Goal: Task Accomplishment & Management: Manage account settings

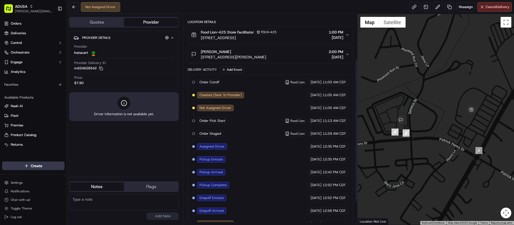
scroll to position [100, 0]
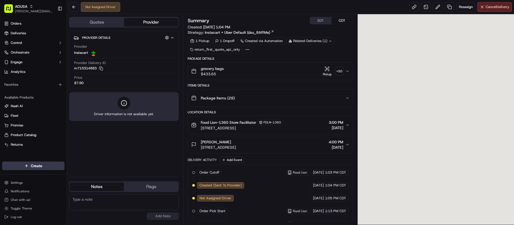
drag, startPoint x: 123, startPoint y: 198, endPoint x: 136, endPoint y: 198, distance: 13.4
click at [123, 198] on textarea at bounding box center [124, 202] width 110 height 16
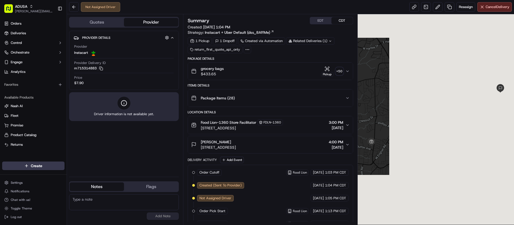
paste textarea "09/16/2025 43491943 $ .00 S-945 FRAUD CASE"
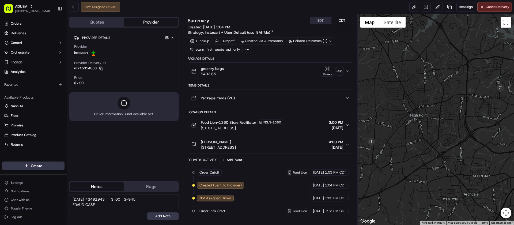
drag, startPoint x: 130, startPoint y: 198, endPoint x: 136, endPoint y: 198, distance: 6.4
click at [136, 198] on textarea "09/16/2025 43491943 $ .00 S-945 FRAUD CASE" at bounding box center [124, 202] width 110 height 16
click at [133, 200] on textarea "09/16/2025 43491943 $ .00 S-945 FRAUD CASE" at bounding box center [124, 202] width 110 height 16
drag, startPoint x: 125, startPoint y: 200, endPoint x: 140, endPoint y: 199, distance: 15.0
click at [140, 199] on textarea "09/16/2025 43491943 $ .00 S-945 FRAUD CASE" at bounding box center [124, 202] width 110 height 16
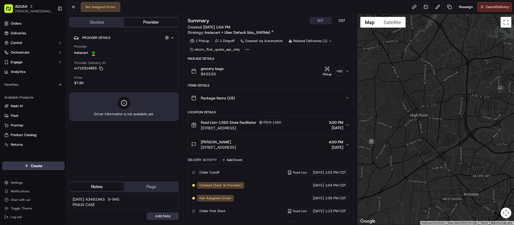
type textarea "09/16/2025 43491943 S-945 FRAUD CASE"
click at [159, 215] on button "Add Note" at bounding box center [163, 215] width 32 height 7
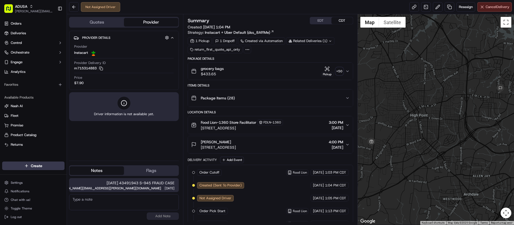
click at [487, 10] on button "Cancel Delivery" at bounding box center [494, 7] width 35 height 10
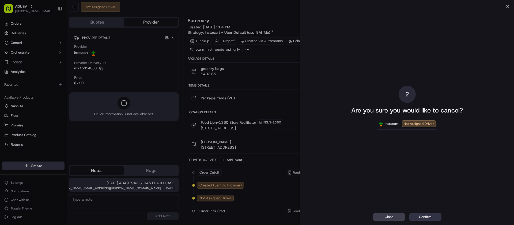
click at [428, 218] on button "Confirm" at bounding box center [425, 216] width 32 height 7
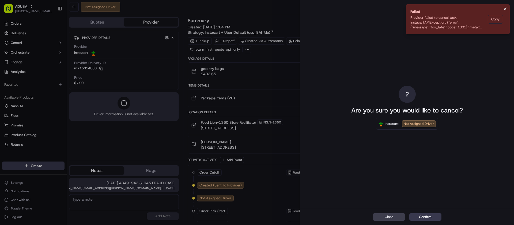
click at [505, 7] on icon "Notifications (F8)" at bounding box center [505, 9] width 4 height 4
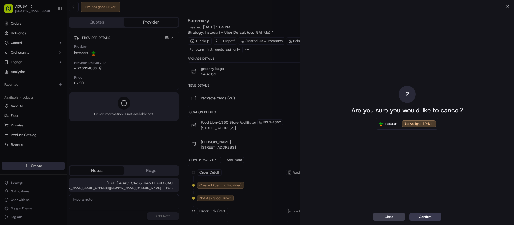
click at [507, 7] on div "? Are you sure you would like to cancel? Instacart Not Assigned Driver" at bounding box center [407, 107] width 214 height 202
click at [506, 5] on icon "button" at bounding box center [507, 6] width 2 height 2
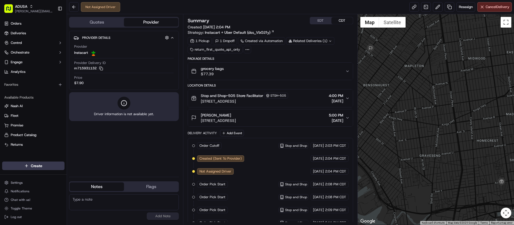
click at [111, 196] on textarea at bounding box center [124, 202] width 110 height 16
paste textarea "09/16/2025 43491852 $ .00 S-945 FRAUD CASE"
drag, startPoint x: 124, startPoint y: 200, endPoint x: 140, endPoint y: 199, distance: 15.8
click at [140, 199] on textarea "09/16/2025 43491852 $ .00 S-945 FRAUD CASE" at bounding box center [124, 202] width 110 height 16
type textarea "09/16/2025 43491852 S-945 FRAUD CASE"
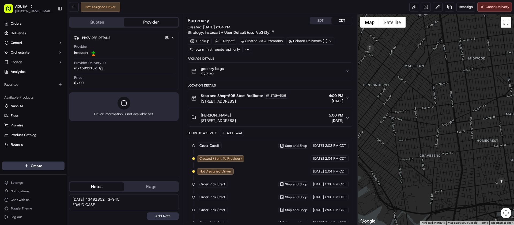
click at [175, 215] on button "Add Note" at bounding box center [163, 215] width 32 height 7
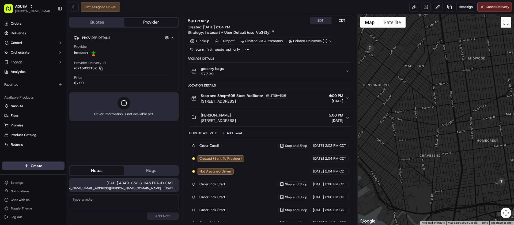
click at [487, 13] on div "Not Assigned Driver Reassign Cancel Delivery" at bounding box center [290, 7] width 447 height 14
click at [488, 8] on span "Cancel Delivery" at bounding box center [498, 7] width 24 height 5
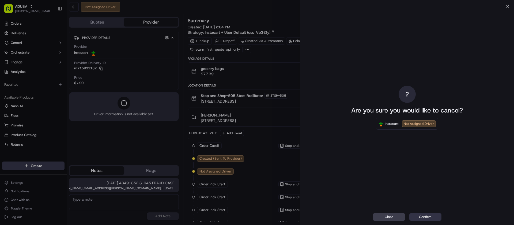
click at [431, 217] on button "Confirm" at bounding box center [425, 216] width 32 height 7
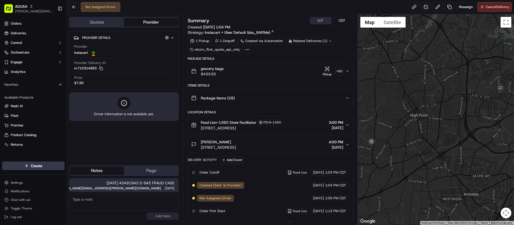
click at [103, 195] on textarea at bounding box center [124, 202] width 110 height 16
type textarea "Cancelled W/ Holly @ store."
click at [161, 215] on button "Add Note" at bounding box center [163, 215] width 32 height 7
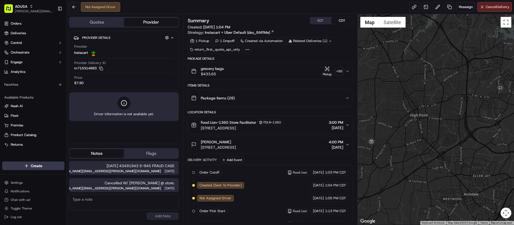
click at [145, 207] on textarea at bounding box center [124, 202] width 110 height 16
click at [132, 207] on textarea at bounding box center [124, 202] width 110 height 16
drag, startPoint x: 83, startPoint y: 198, endPoint x: 63, endPoint y: 200, distance: 19.3
click at [63, 200] on div "ADUSA juan.rodriguez@adusa.com Toggle Sidebar Orders Deliveries Control Orchest…" at bounding box center [257, 112] width 514 height 225
click at [83, 200] on textarea "Ashley @ IC cancelled order." at bounding box center [124, 202] width 110 height 16
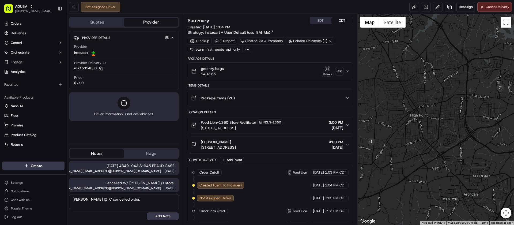
drag, startPoint x: 84, startPoint y: 199, endPoint x: 70, endPoint y: 200, distance: 14.0
click at [70, 200] on textarea "Ashley @ IC cancelled order." at bounding box center [124, 202] width 110 height 16
click at [82, 201] on textarea "Ashley @ IC cancelled order." at bounding box center [124, 202] width 110 height 16
drag, startPoint x: 84, startPoint y: 200, endPoint x: 62, endPoint y: 200, distance: 21.7
click at [62, 200] on div "ADUSA juan.rodriguez@adusa.com Toggle Sidebar Orders Deliveries Control Orchest…" at bounding box center [257, 112] width 514 height 225
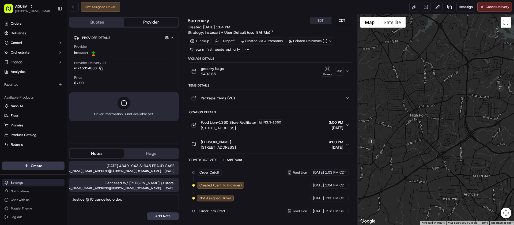
type textarea "Justice @ IC cancelled order."
click at [164, 220] on div "09/16/2025 43491943 S-945 FRAUD CASE juan.rodriguez@adusa.com 2:34 PM 09/16/202…" at bounding box center [124, 190] width 110 height 63
click at [168, 215] on button "Add Note" at bounding box center [163, 215] width 32 height 7
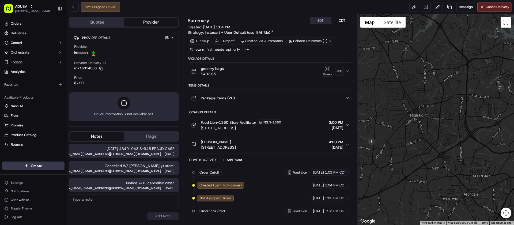
click at [110, 202] on textarea at bounding box center [124, 202] width 110 height 16
click at [289, 8] on div "Not Assigned Driver Reassign Cancel Delivery" at bounding box center [290, 7] width 447 height 14
click at [123, 207] on textarea at bounding box center [124, 202] width 110 height 16
click at [121, 207] on textarea at bounding box center [124, 202] width 110 height 16
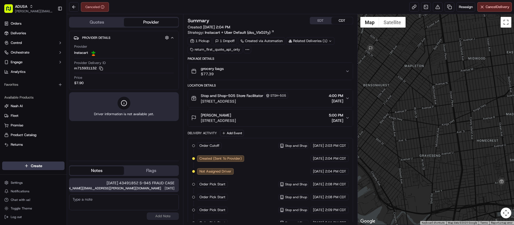
click at [148, 204] on textarea at bounding box center [124, 202] width 110 height 16
click at [120, 203] on textarea at bounding box center [124, 202] width 110 height 16
click at [115, 202] on textarea at bounding box center [124, 202] width 110 height 16
click at [113, 209] on textarea "Cancelled W. Store." at bounding box center [124, 202] width 110 height 16
drag, startPoint x: 96, startPoint y: 199, endPoint x: 99, endPoint y: 202, distance: 3.9
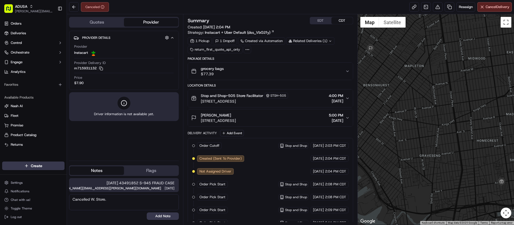
click at [96, 199] on textarea "Cancelled W. Store." at bounding box center [124, 202] width 110 height 16
type textarea "Cancelled W/ Store."
click at [169, 221] on div "09/16/2025 43491852 S-945 FRAUD CASE juan.rodriguez@adusa.com 2:35 PM 09/16/202…" at bounding box center [124, 199] width 110 height 46
click at [169, 217] on button "Add Note" at bounding box center [163, 215] width 32 height 7
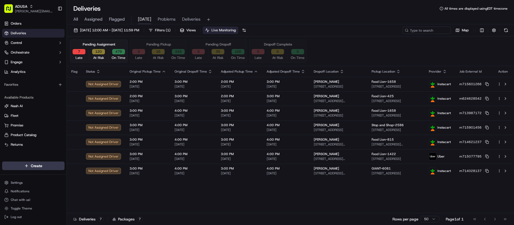
click at [145, 202] on div "Flag Status Original Pickup Time Original Dropoff Time Adjusted Pickup Time Adj…" at bounding box center [290, 139] width 446 height 147
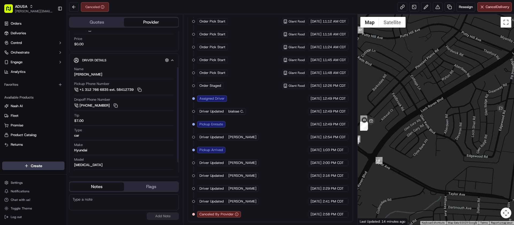
scroll to position [69, 0]
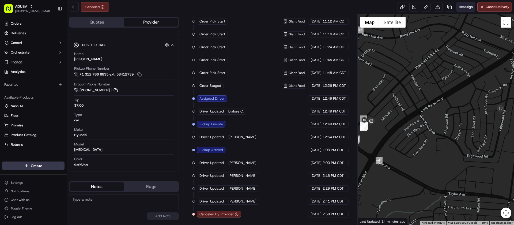
click at [465, 8] on span "Reassign" at bounding box center [466, 7] width 14 height 5
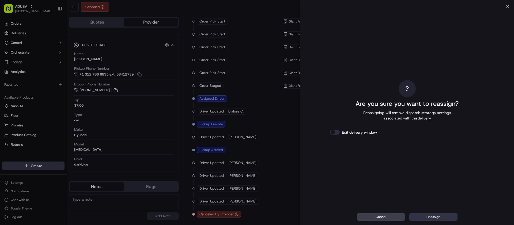
click at [436, 215] on button "Reassign" at bounding box center [433, 216] width 48 height 7
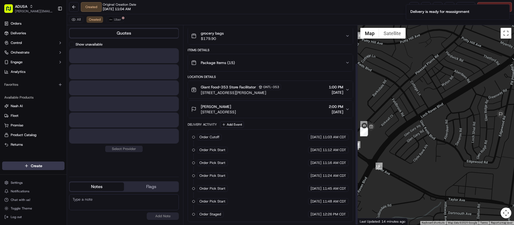
scroll to position [46, 0]
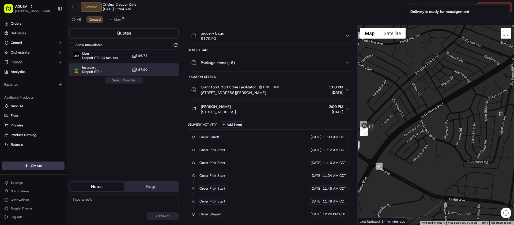
click at [109, 66] on div "Instacart Dropoff ETA - $7.90" at bounding box center [124, 69] width 110 height 13
click at [116, 80] on button "Assign Provider" at bounding box center [124, 80] width 38 height 6
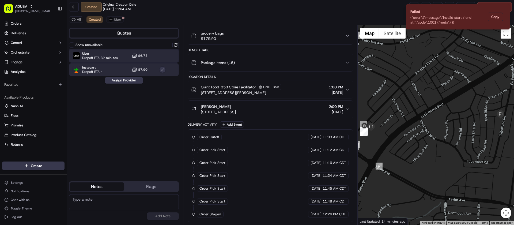
click at [120, 50] on div "Uber Dropoff ETA 32 minutes $6.75" at bounding box center [124, 55] width 110 height 13
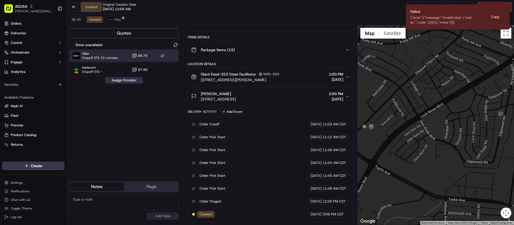
click at [126, 80] on button "Assign Provider" at bounding box center [124, 80] width 38 height 6
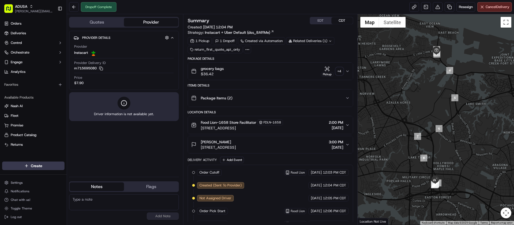
click at [346, 72] on icon "button" at bounding box center [347, 71] width 4 height 4
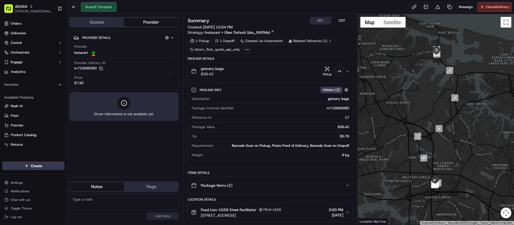
click at [324, 71] on div "Pickup" at bounding box center [327, 71] width 13 height 10
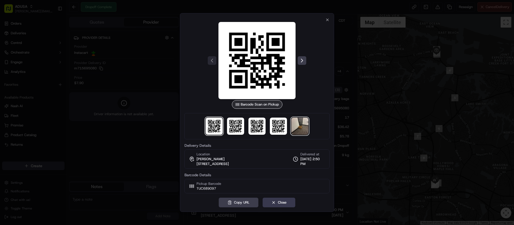
click at [301, 125] on img at bounding box center [299, 126] width 17 height 17
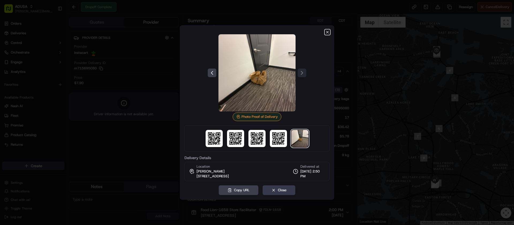
click at [326, 31] on icon "button" at bounding box center [327, 32] width 4 height 4
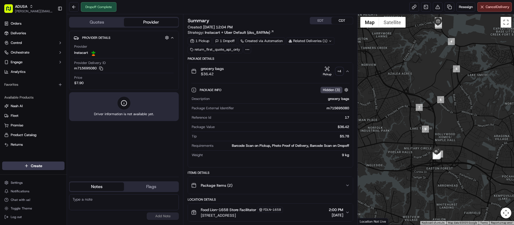
drag, startPoint x: 448, startPoint y: 188, endPoint x: 449, endPoint y: 155, distance: 32.7
click at [449, 156] on div at bounding box center [436, 119] width 157 height 210
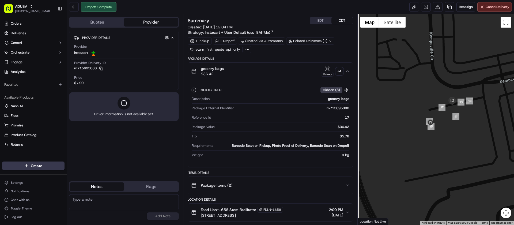
drag, startPoint x: 405, startPoint y: 88, endPoint x: 507, endPoint y: 163, distance: 126.7
click at [507, 163] on div at bounding box center [436, 119] width 157 height 210
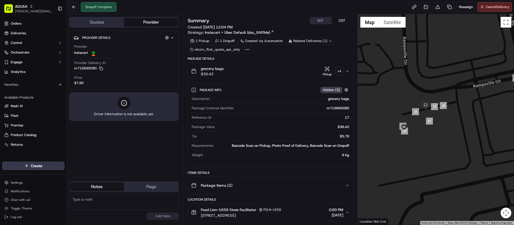
click at [415, 118] on div at bounding box center [436, 119] width 157 height 210
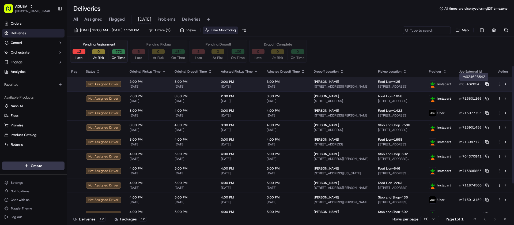
click at [488, 85] on icon at bounding box center [487, 84] width 4 height 4
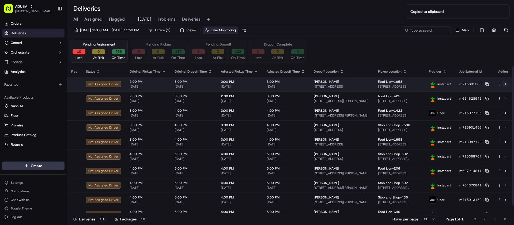
click at [504, 83] on button at bounding box center [505, 84] width 6 height 6
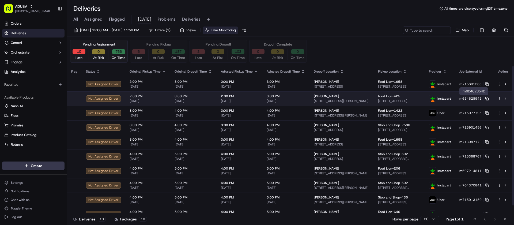
click at [488, 97] on icon at bounding box center [487, 99] width 4 height 4
click at [506, 98] on button at bounding box center [505, 98] width 6 height 6
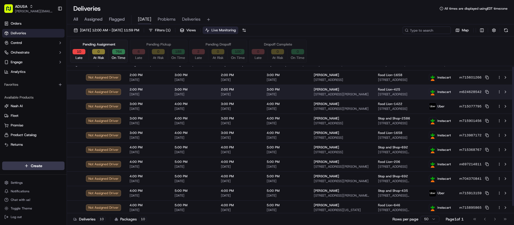
scroll to position [8, 0]
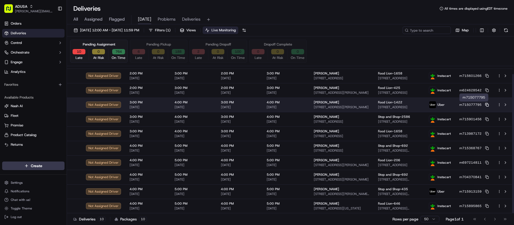
click at [486, 104] on rect at bounding box center [487, 105] width 2 height 2
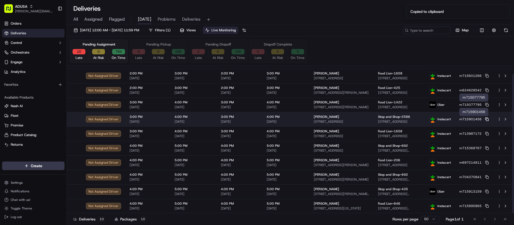
click at [488, 120] on icon at bounding box center [487, 119] width 4 height 4
click at [505, 119] on button at bounding box center [505, 119] width 6 height 6
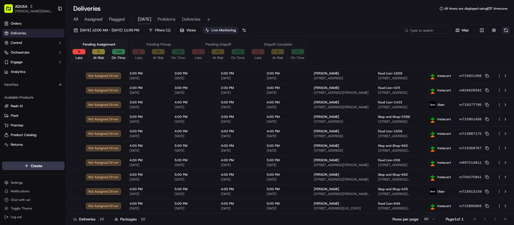
click at [506, 29] on button at bounding box center [505, 29] width 7 height 7
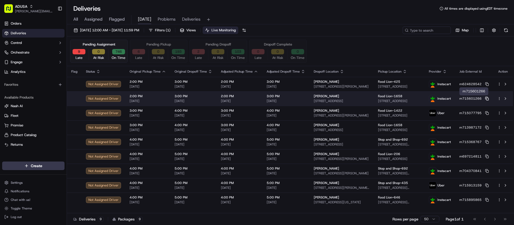
click at [488, 99] on rect at bounding box center [487, 99] width 2 height 2
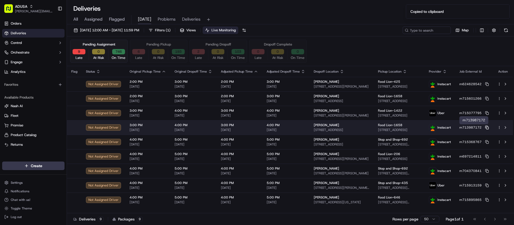
click at [486, 127] on icon at bounding box center [487, 128] width 4 height 4
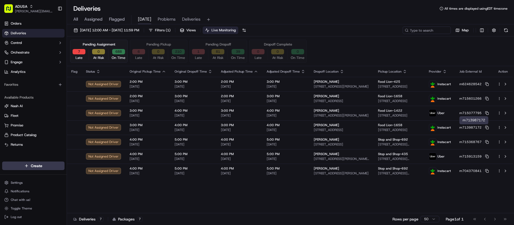
click at [238, 11] on div "Deliveries All times are displayed using EDT timezone" at bounding box center [290, 8] width 447 height 9
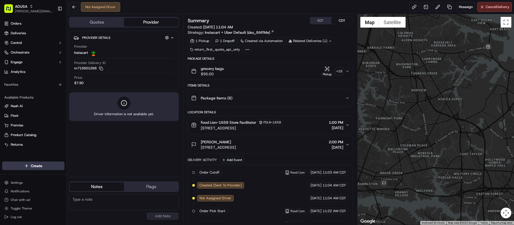
click at [123, 200] on textarea at bounding box center [124, 202] width 110 height 16
paste textarea "still not eta on driver will reach out to her daughter to see if she is able to…"
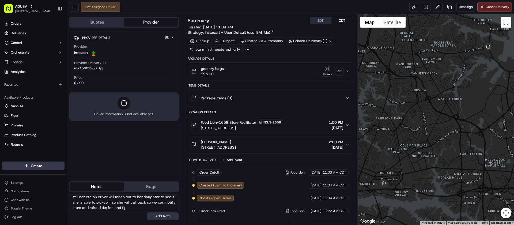
type textarea "still not eta on driver will reach out to her daughter to see if she is able to…"
click at [158, 214] on button "Add Note" at bounding box center [163, 215] width 32 height 7
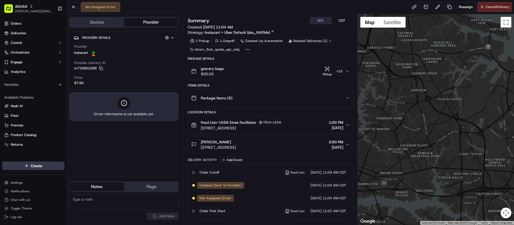
scroll to position [0, 0]
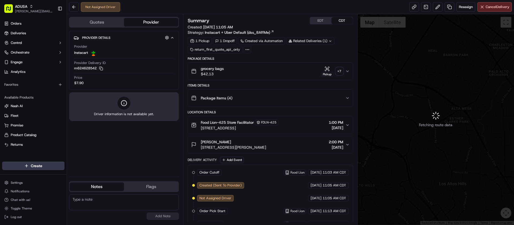
click at [131, 204] on textarea at bounding box center [124, 202] width 110 height 16
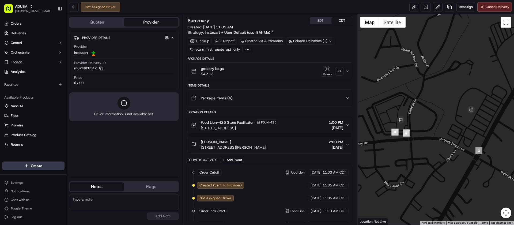
paste textarea "still not eta on driver will reach out to her daughter to see if she is able to…"
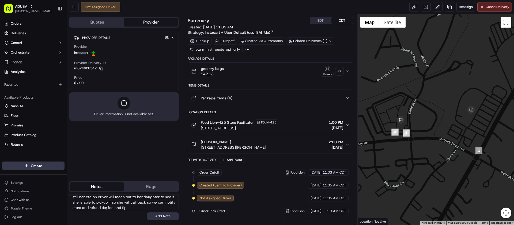
type textarea "still not eta on driver will reach out to her daughter to see if she is able to…"
click at [166, 215] on button "Add Note" at bounding box center [163, 215] width 32 height 7
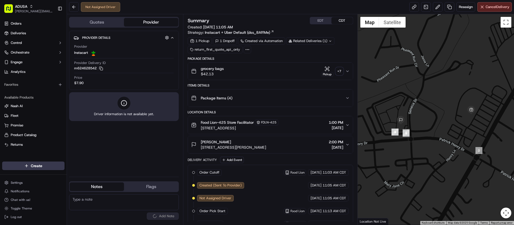
scroll to position [0, 0]
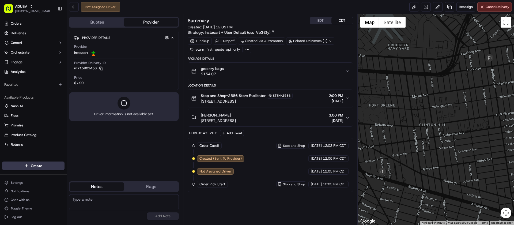
click at [103, 202] on textarea at bounding box center [124, 202] width 110 height 16
type textarea "Cancelled in SPECTRUM. possible OOS."
click at [163, 217] on button "Add Note" at bounding box center [163, 215] width 32 height 7
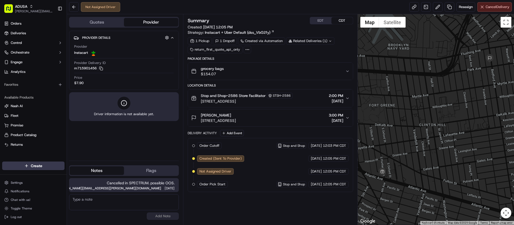
click at [486, 7] on span "Cancel Delivery" at bounding box center [498, 7] width 24 height 5
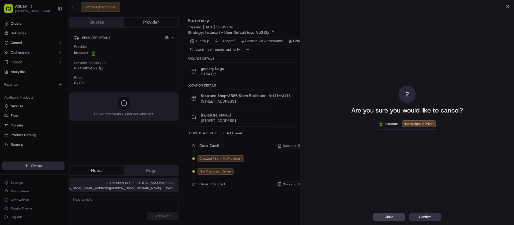
click at [425, 218] on button "Confirm" at bounding box center [425, 216] width 32 height 7
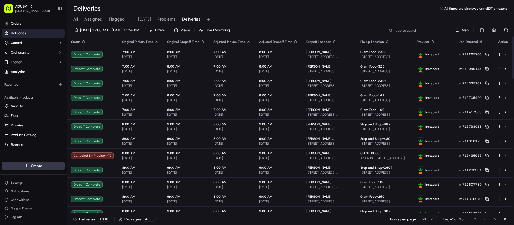
click at [414, 29] on input at bounding box center [418, 29] width 64 height 7
paste input "m715917283"
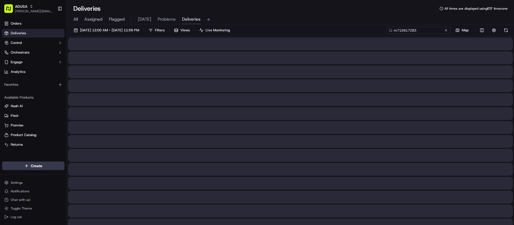
type input "m715917283"
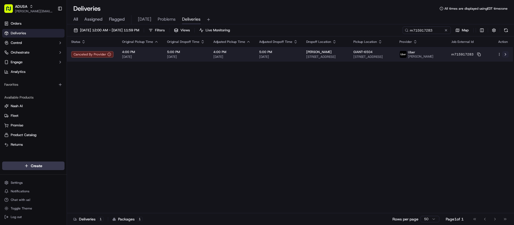
click at [506, 55] on button at bounding box center [505, 54] width 6 height 6
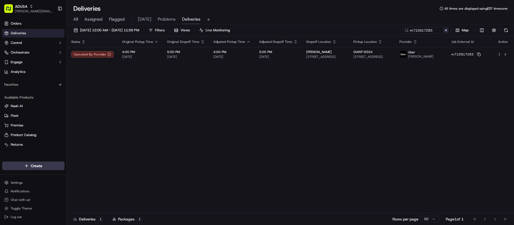
click at [446, 29] on button at bounding box center [445, 30] width 5 height 5
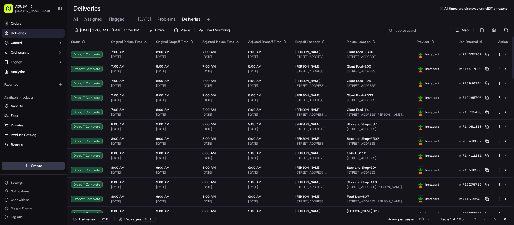
click at [438, 29] on input at bounding box center [418, 29] width 64 height 7
paste input "m713240140"
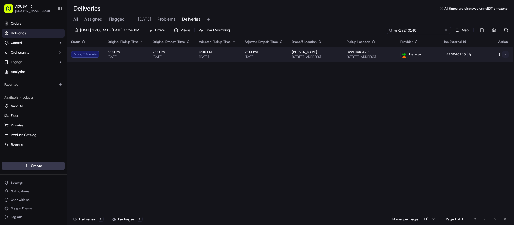
type input "m713240140"
click at [506, 55] on button at bounding box center [505, 54] width 6 height 6
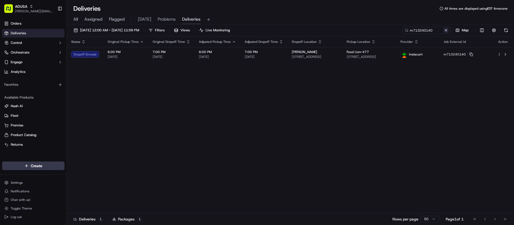
click at [446, 31] on button at bounding box center [445, 30] width 5 height 5
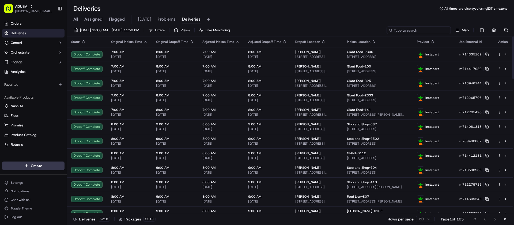
click at [416, 30] on input at bounding box center [418, 29] width 64 height 7
click at [415, 31] on input at bounding box center [418, 29] width 64 height 7
paste input "m713452185"
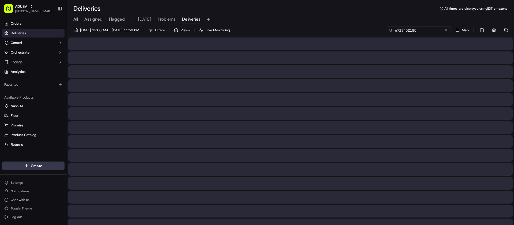
type input "m713452185"
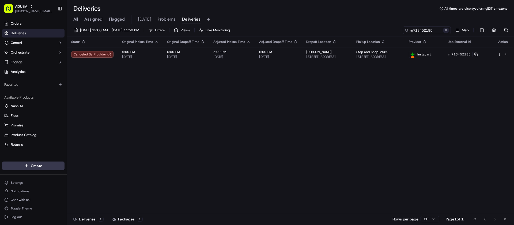
click at [448, 30] on button at bounding box center [445, 30] width 5 height 5
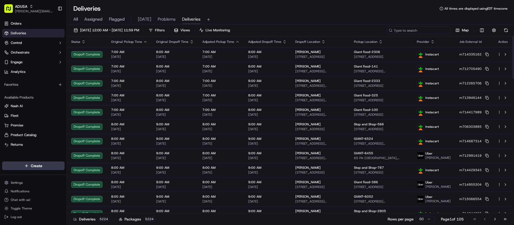
click at [414, 30] on input at bounding box center [418, 29] width 64 height 7
paste input "m708374786"
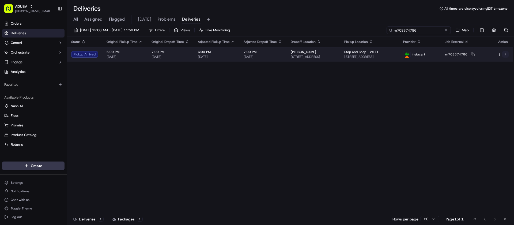
type input "m708374786"
click at [505, 54] on button at bounding box center [505, 54] width 6 height 6
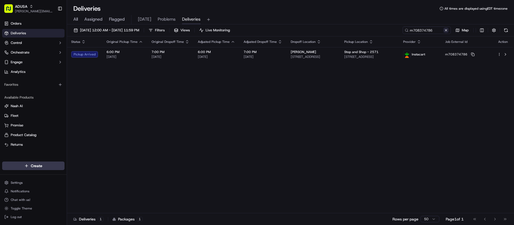
click at [447, 30] on button at bounding box center [445, 30] width 5 height 5
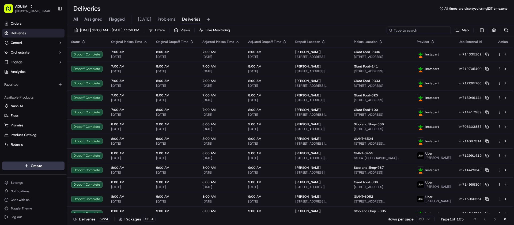
click at [434, 29] on input at bounding box center [418, 29] width 64 height 7
paste input "09/16/2025 43493448 S-120 Cancelled Order/Waived Restock NASH: Delivery window …"
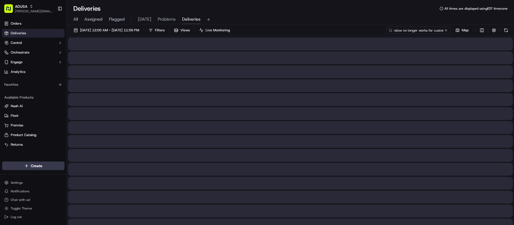
type input "09/16/2025 43493448 S-120 Cancelled Order/Waived Restock NASH: Delivery window …"
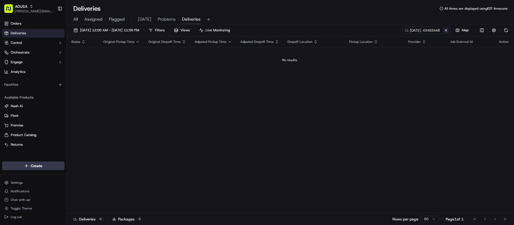
click at [446, 32] on button at bounding box center [445, 30] width 5 height 5
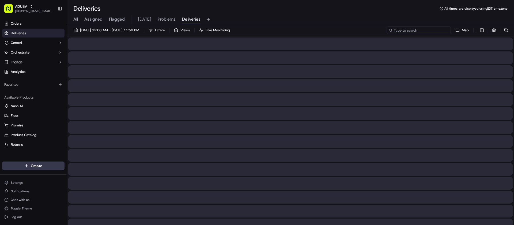
click at [427, 32] on input at bounding box center [418, 29] width 64 height 7
paste input "m713987172"
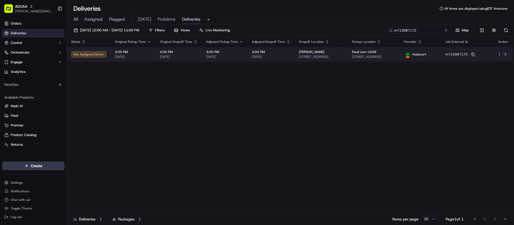
type input "m713987172"
click at [505, 54] on button at bounding box center [505, 54] width 6 height 6
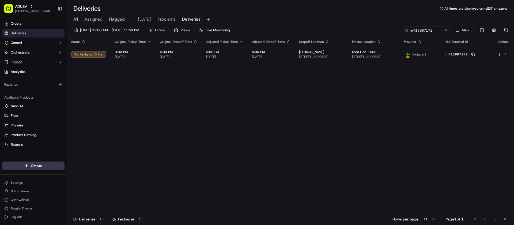
click at [506, 30] on button at bounding box center [505, 29] width 7 height 7
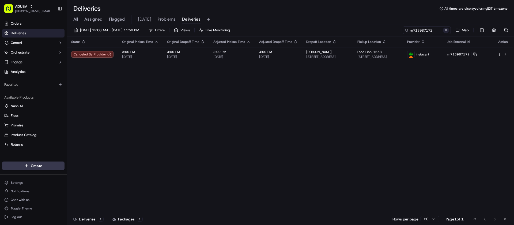
click at [448, 30] on button at bounding box center [445, 30] width 5 height 5
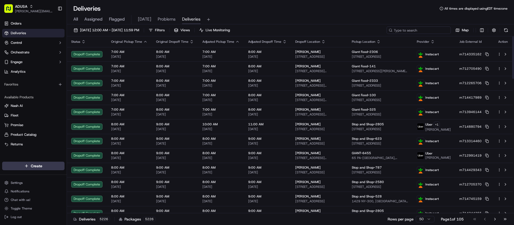
click at [415, 30] on input at bounding box center [418, 29] width 64 height 7
type input "v"
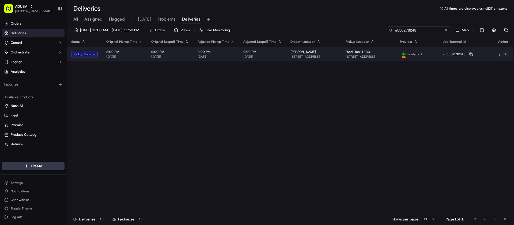
type input "m550278248"
click at [505, 55] on button at bounding box center [505, 54] width 6 height 6
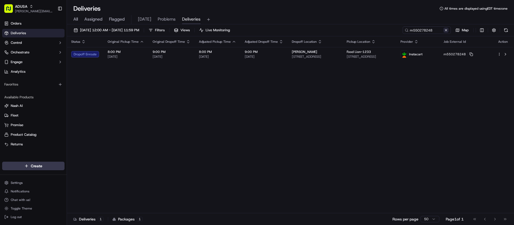
click at [447, 30] on button at bounding box center [445, 30] width 5 height 5
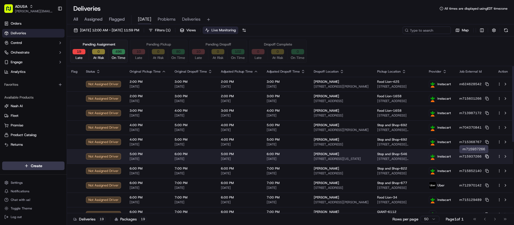
click at [487, 157] on icon at bounding box center [487, 156] width 4 height 4
click at [506, 156] on button at bounding box center [505, 156] width 6 height 6
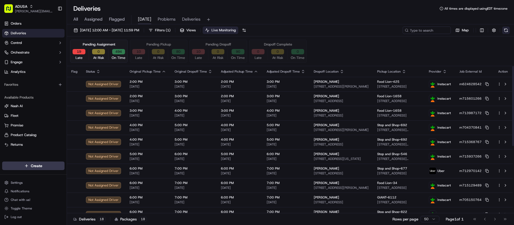
click at [505, 30] on button at bounding box center [505, 29] width 7 height 7
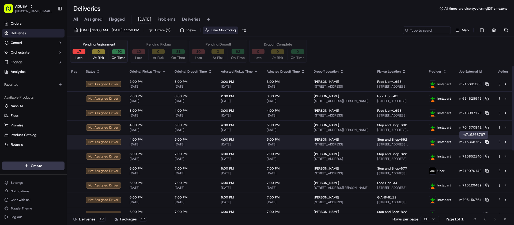
click at [488, 141] on rect at bounding box center [487, 142] width 2 height 2
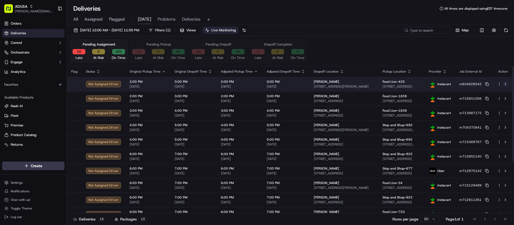
click at [506, 84] on button at bounding box center [505, 84] width 6 height 6
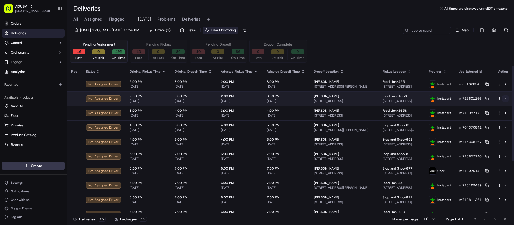
click at [506, 98] on button at bounding box center [505, 98] width 6 height 6
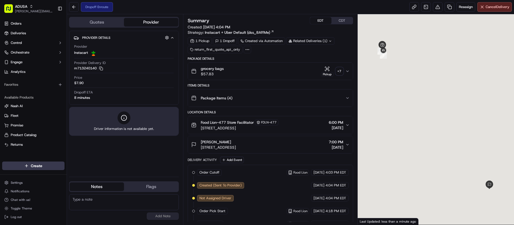
click at [320, 20] on button "EDT" at bounding box center [320, 20] width 21 height 7
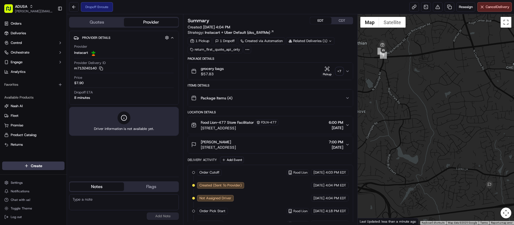
click at [322, 17] on button "EDT" at bounding box center [320, 20] width 21 height 7
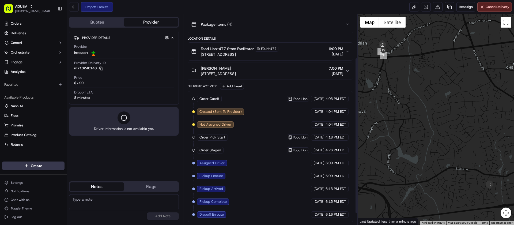
scroll to position [74, 0]
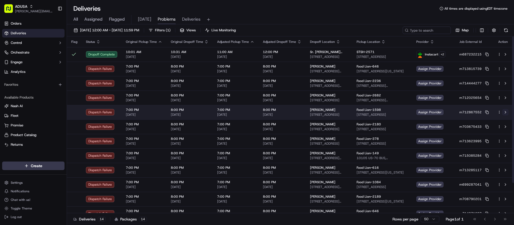
click at [503, 112] on button at bounding box center [505, 112] width 6 height 6
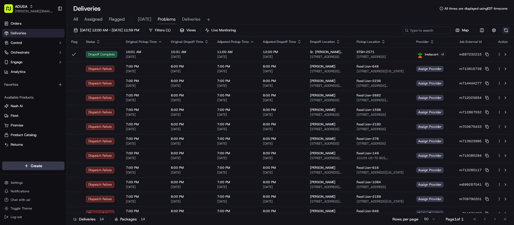
click at [507, 32] on button at bounding box center [505, 29] width 7 height 7
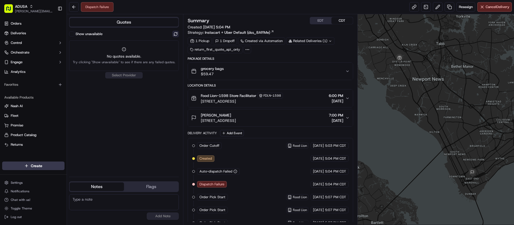
click at [177, 34] on button at bounding box center [175, 34] width 6 height 6
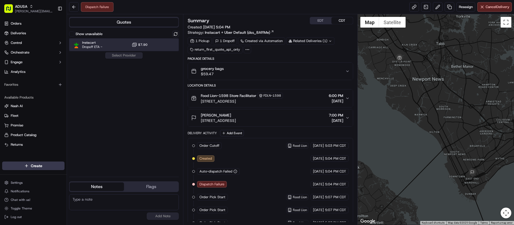
click at [106, 49] on div "Instacart Dropoff ETA - $7.90" at bounding box center [124, 44] width 110 height 13
click at [112, 57] on button "Assign Provider" at bounding box center [124, 55] width 38 height 6
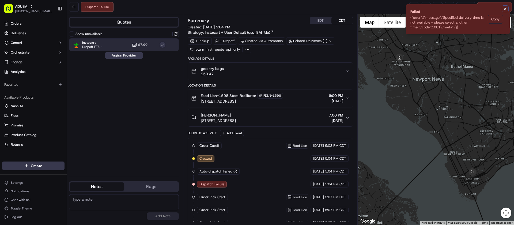
click at [503, 9] on icon "Notifications (F8)" at bounding box center [505, 9] width 4 height 4
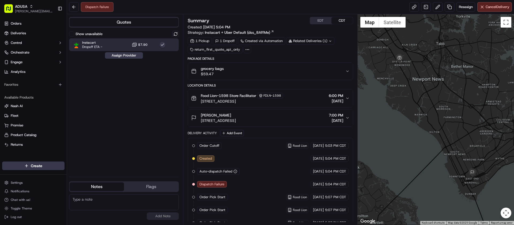
click at [347, 98] on icon "button" at bounding box center [347, 98] width 4 height 4
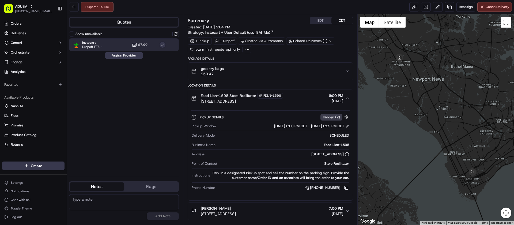
click at [346, 99] on icon "button" at bounding box center [347, 98] width 4 height 4
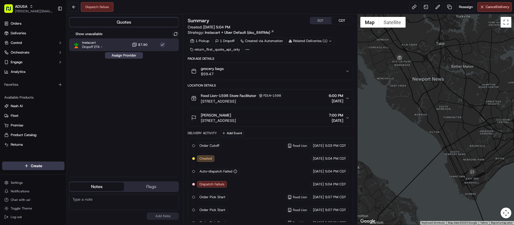
click at [346, 118] on icon "button" at bounding box center [347, 118] width 4 height 4
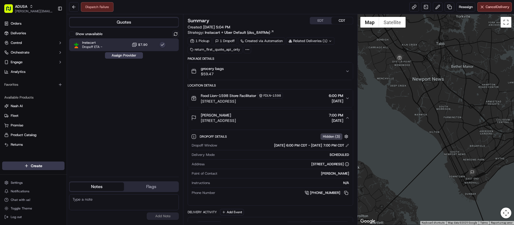
click at [346, 118] on icon "button" at bounding box center [347, 118] width 4 height 4
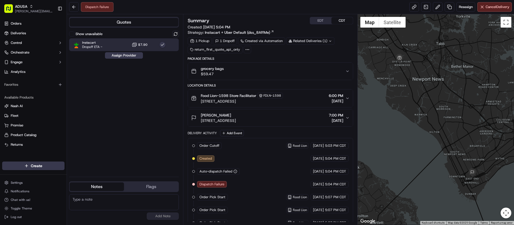
click at [345, 77] on button "grocery bags $59.47" at bounding box center [270, 71] width 165 height 17
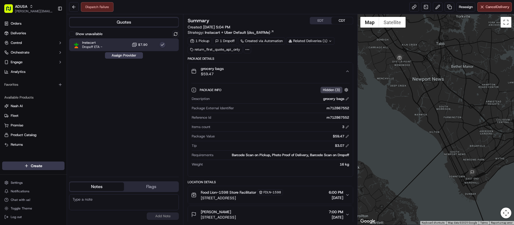
click at [338, 109] on div "m712867552" at bounding box center [292, 108] width 113 height 5
copy div "m712867552"
click at [465, 7] on span "Reassign" at bounding box center [466, 7] width 14 height 5
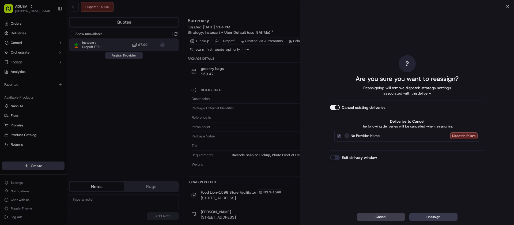
click at [334, 156] on button "Edit delivery window" at bounding box center [335, 157] width 10 height 5
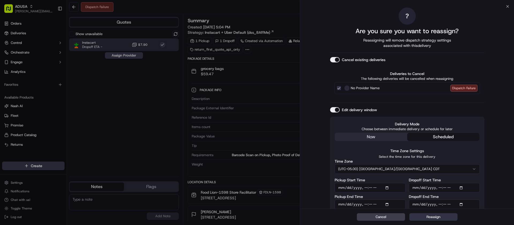
click at [438, 219] on button "Reassign" at bounding box center [433, 216] width 48 height 7
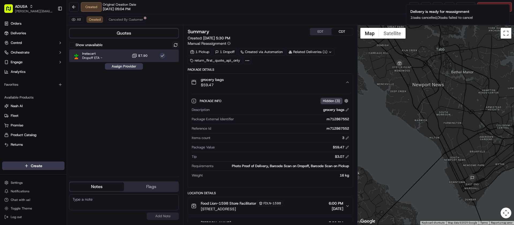
click at [122, 53] on div "Instacart Dropoff ETA - $7.90" at bounding box center [124, 55] width 110 height 13
click at [111, 53] on div "Instacart Dropoff ETA - $7.90" at bounding box center [124, 55] width 110 height 13
click at [122, 67] on button "Assign Provider" at bounding box center [124, 66] width 38 height 6
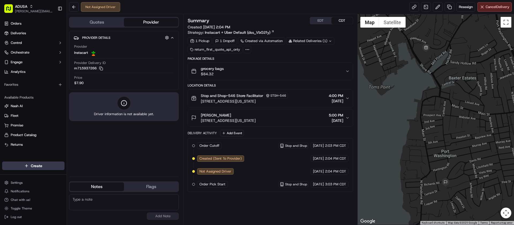
paste textarea "m715937266"
type textarea "m715937266"
drag, startPoint x: 111, startPoint y: 198, endPoint x: 47, endPoint y: 198, distance: 64.2
click at [47, 198] on div "ADUSA [PERSON_NAME][EMAIL_ADDRESS][PERSON_NAME][DOMAIN_NAME] Toggle Sidebar Ord…" at bounding box center [257, 112] width 514 height 225
click at [119, 205] on textarea at bounding box center [124, 202] width 110 height 16
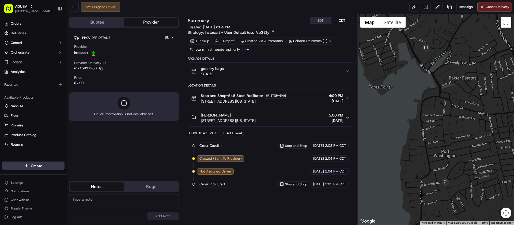
paste textarea "Order Pending to Cancel from NOS request by SPECTRUM_DESKTOP"
type textarea "Order Pending to Cancel from NOS request by SPECTRUM_DESKTOP"
click at [162, 216] on button "Add Note" at bounding box center [163, 215] width 32 height 7
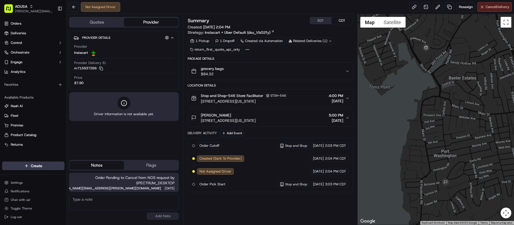
click at [495, 2] on button "Cancel Delivery" at bounding box center [494, 7] width 35 height 10
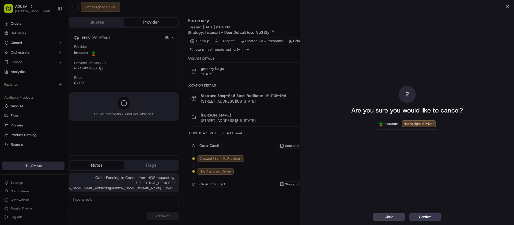
click at [430, 220] on button "Confirm" at bounding box center [425, 216] width 32 height 7
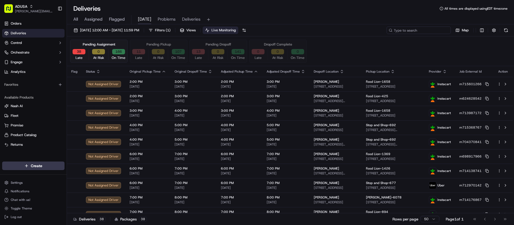
drag, startPoint x: 434, startPoint y: 33, endPoint x: 414, endPoint y: 32, distance: 19.6
click at [434, 33] on input at bounding box center [418, 29] width 64 height 7
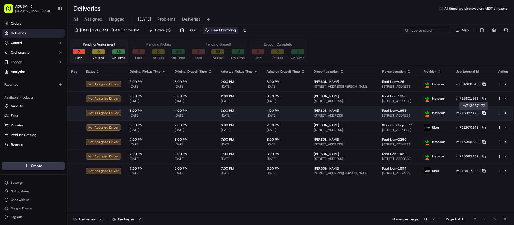
click at [486, 113] on rect at bounding box center [484, 113] width 2 height 2
click at [505, 113] on button at bounding box center [505, 113] width 6 height 6
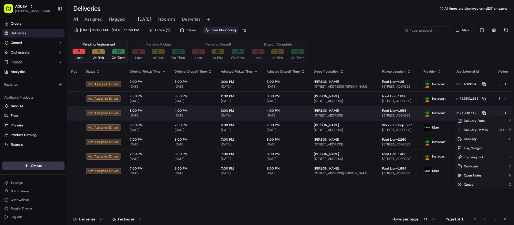
click at [498, 113] on html "ADUSA juan.rodriguez@adusa.com Toggle Sidebar Orders Deliveries Control Orchest…" at bounding box center [257, 112] width 514 height 225
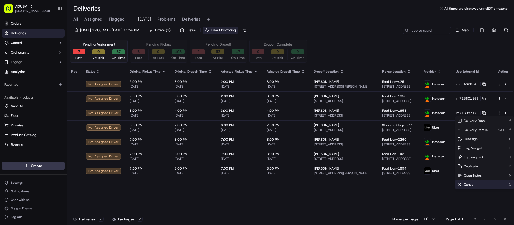
click at [482, 183] on div "Cancel C" at bounding box center [484, 184] width 58 height 9
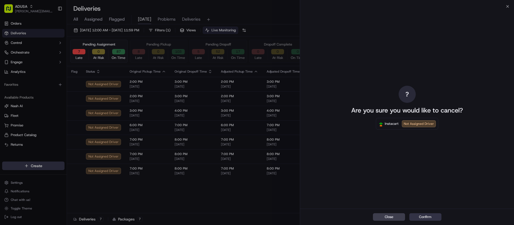
click at [431, 217] on button "Confirm" at bounding box center [425, 216] width 32 height 7
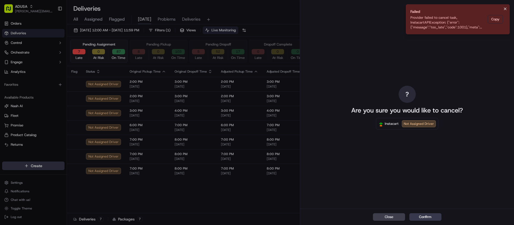
click at [506, 7] on icon "Notifications (F8)" at bounding box center [505, 9] width 4 height 4
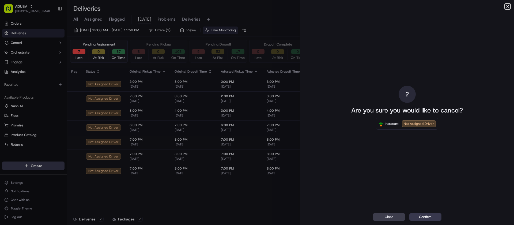
click at [506, 6] on icon "button" at bounding box center [507, 6] width 4 height 4
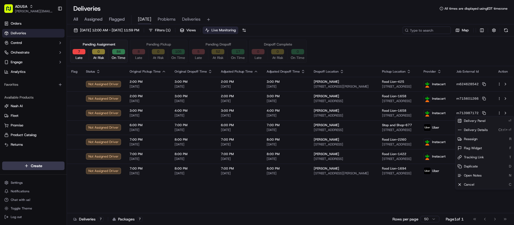
click at [390, 43] on div "Pending Assignment 7 Late 0 At Risk 84 On Time Pending Pickup 8 Late 0 At Risk …" at bounding box center [290, 51] width 441 height 23
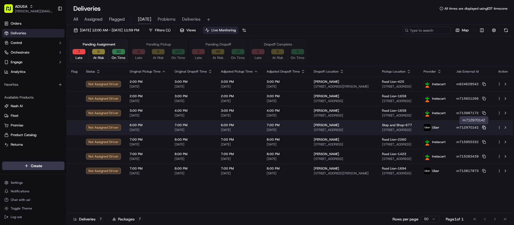
click at [486, 127] on icon at bounding box center [484, 128] width 4 height 4
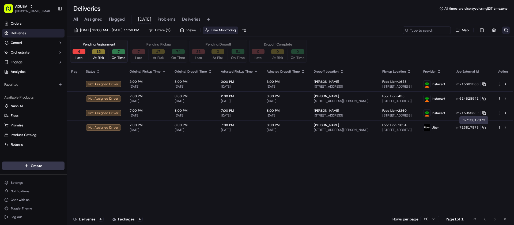
click at [505, 28] on button at bounding box center [505, 29] width 7 height 7
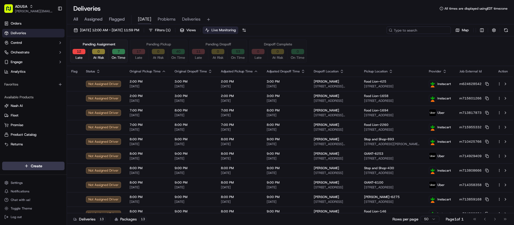
click at [423, 29] on input at bounding box center [418, 29] width 64 height 7
paste input "m550278248"
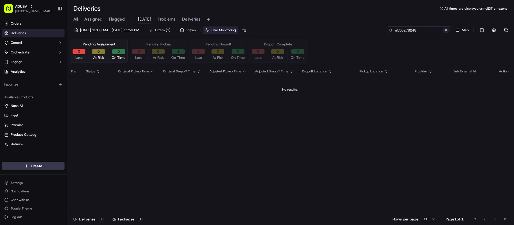
type input "m550278248"
click at [446, 31] on button at bounding box center [445, 30] width 5 height 5
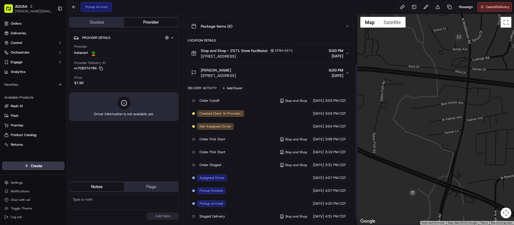
scroll to position [74, 0]
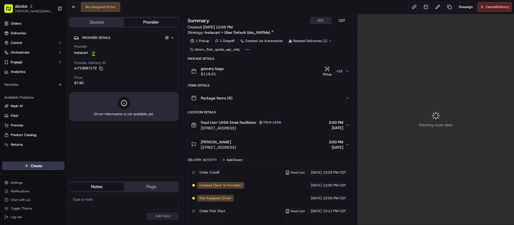
click at [138, 200] on textarea at bounding box center [124, 202] width 110 height 16
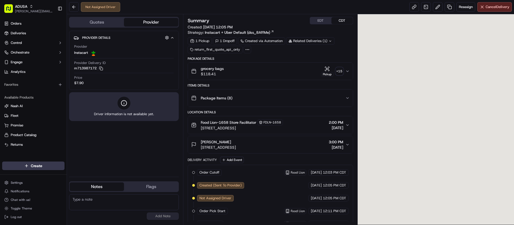
paste textarea "09/16/2025 43493448 S-120 Cancelled Order/Waived Restock NASH: Delivery window …"
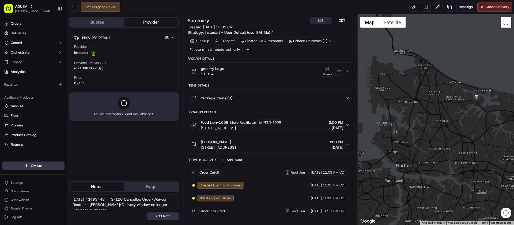
type textarea "09/16/2025 43493448 S-120 Cancelled Order/Waived Restock NASH: Delivery window …"
click at [165, 217] on button "Add Note" at bounding box center [163, 215] width 32 height 7
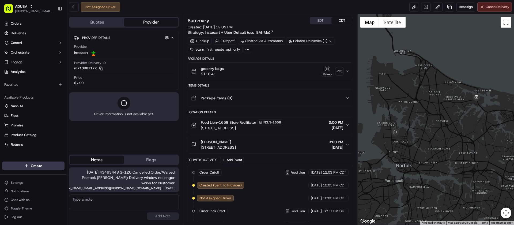
click at [492, 10] on button "Cancel Delivery" at bounding box center [494, 7] width 35 height 10
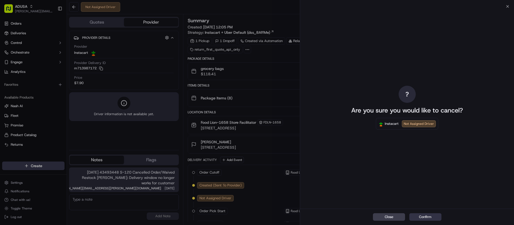
click at [425, 215] on button "Confirm" at bounding box center [425, 216] width 32 height 7
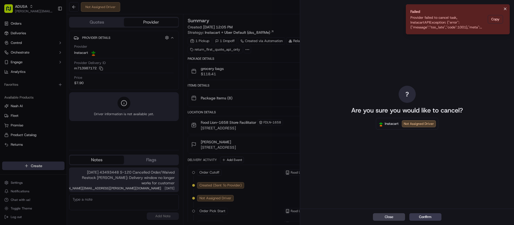
click at [503, 7] on icon "Notifications (F8)" at bounding box center [505, 9] width 4 height 4
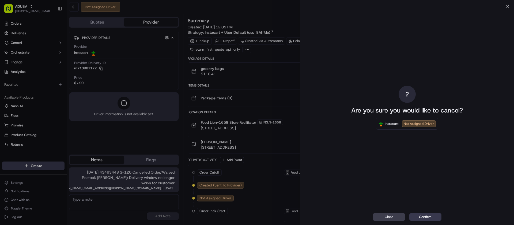
click at [506, 7] on div "? Are you sure you would like to cancel? Instacart Not Assigned Driver" at bounding box center [407, 107] width 214 height 202
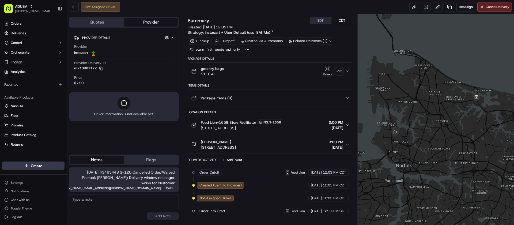
click at [125, 206] on textarea at bounding box center [124, 202] width 110 height 16
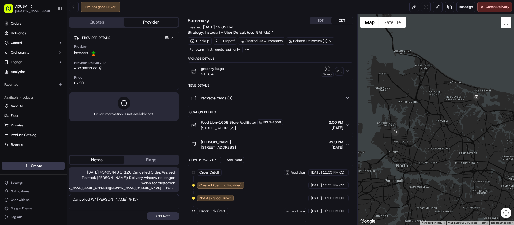
type textarea "Cancelled W/ james @ IC-"
click at [160, 217] on button "Add Note" at bounding box center [163, 215] width 32 height 7
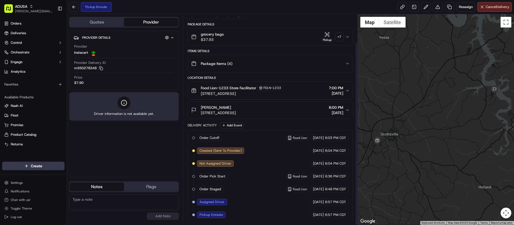
scroll to position [32, 0]
